Goal: Information Seeking & Learning: Learn about a topic

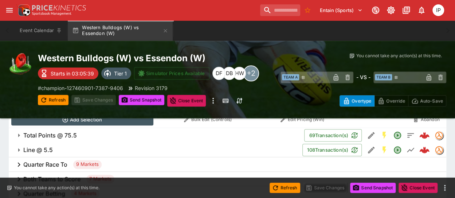
scroll to position [376, 0]
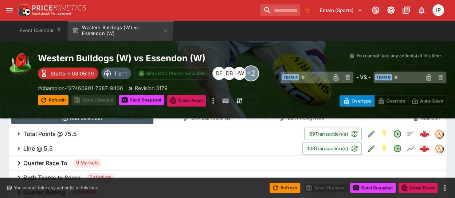
click at [77, 136] on span "Total Points @ 75.5" at bounding box center [160, 134] width 275 height 8
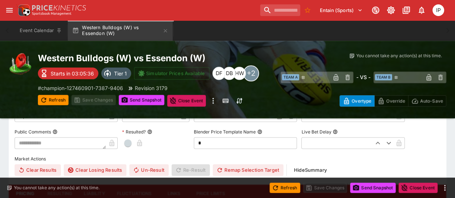
scroll to position [391, 0]
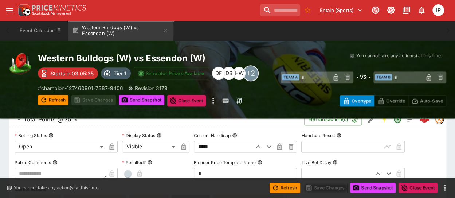
click at [260, 149] on icon "button" at bounding box center [258, 146] width 9 height 9
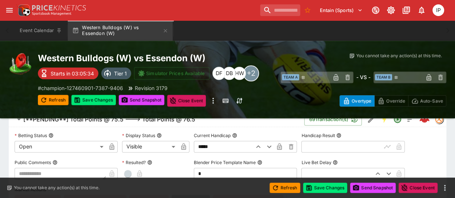
click at [259, 148] on icon "button" at bounding box center [258, 146] width 9 height 9
type input "*****"
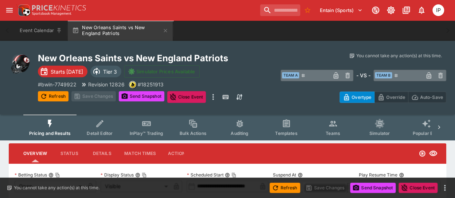
click at [12, 44] on div "New Orleans Saints vs New England Patriots Starts in 2 days Tier 3 Simulator Pr…" at bounding box center [227, 78] width 455 height 74
